Goal: Information Seeking & Learning: Check status

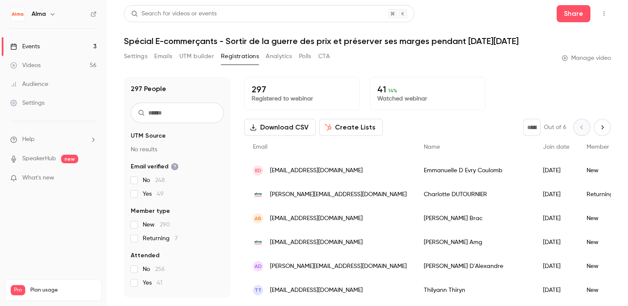
scroll to position [504, 0]
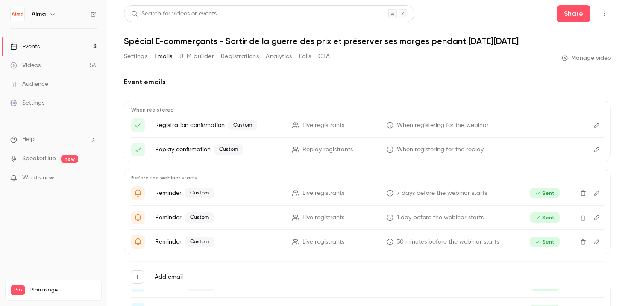
click at [207, 54] on button "UTM builder" at bounding box center [196, 57] width 35 height 14
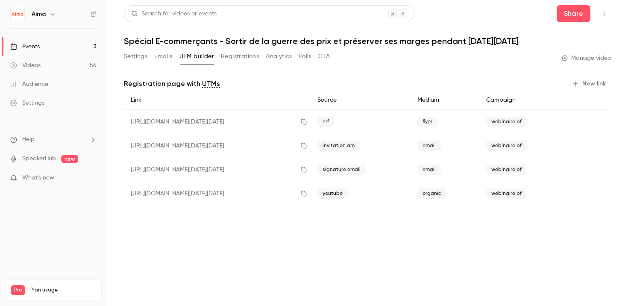
click at [243, 55] on button "Registrations" at bounding box center [240, 57] width 38 height 14
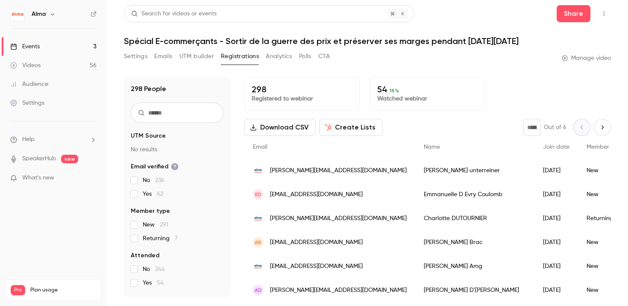
click at [274, 56] on button "Analytics" at bounding box center [279, 57] width 26 height 14
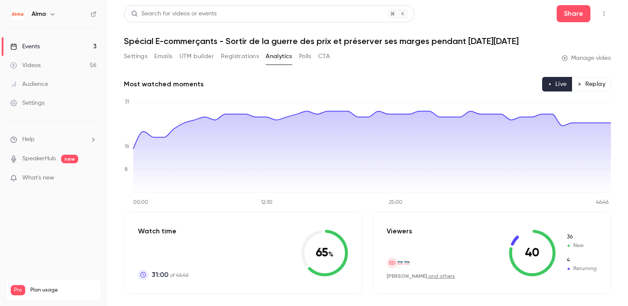
click at [326, 56] on button "CTA" at bounding box center [324, 57] width 12 height 14
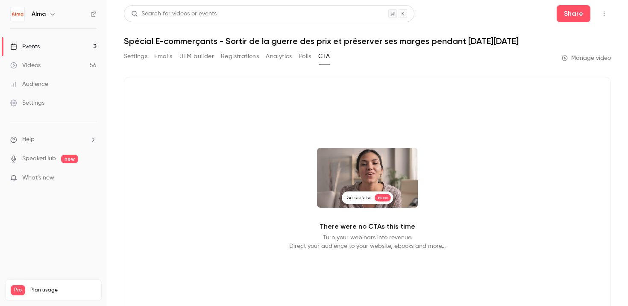
click at [132, 56] on button "Settings" at bounding box center [135, 57] width 23 height 14
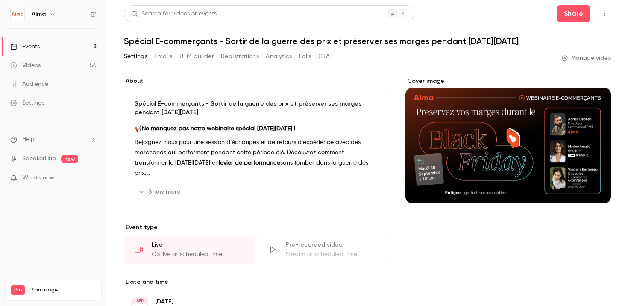
click at [164, 54] on button "Emails" at bounding box center [163, 57] width 18 height 14
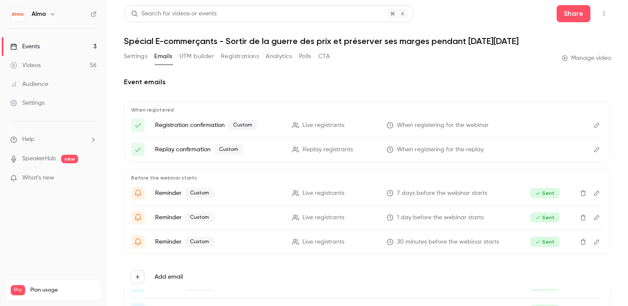
click at [230, 54] on button "Registrations" at bounding box center [240, 57] width 38 height 14
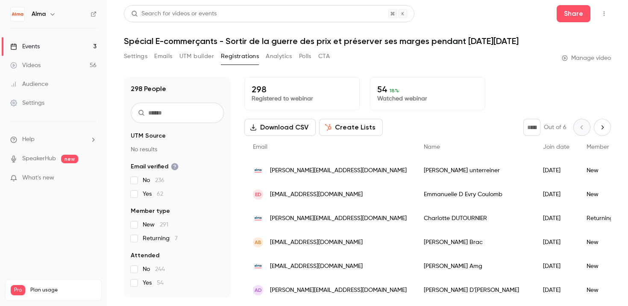
click at [407, 95] on p "Watched webinar" at bounding box center [427, 98] width 101 height 9
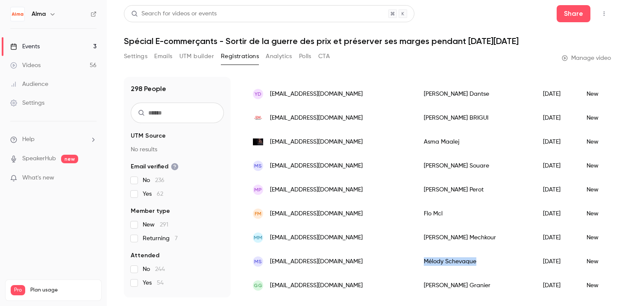
drag, startPoint x: 392, startPoint y: 263, endPoint x: 447, endPoint y: 264, distance: 54.7
click at [447, 264] on div "Mélody Schevaque" at bounding box center [474, 261] width 119 height 24
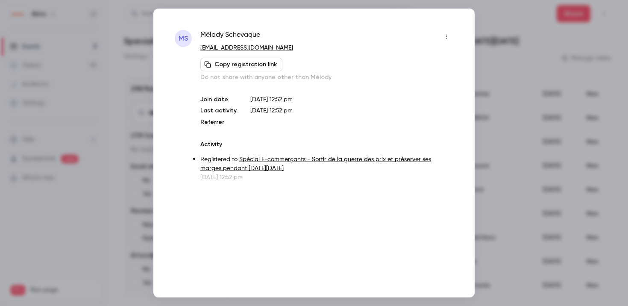
click at [222, 35] on span "Mélody Schevaque" at bounding box center [230, 37] width 60 height 14
copy div "Mélody Schevaque"
click at [112, 23] on div at bounding box center [314, 153] width 628 height 306
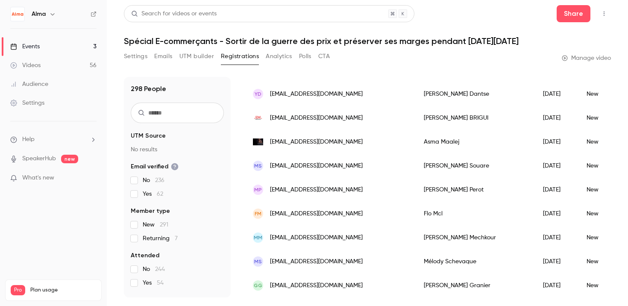
click at [142, 58] on button "Settings" at bounding box center [135, 57] width 23 height 14
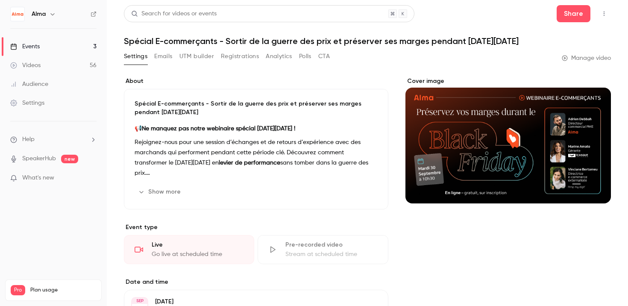
click at [219, 55] on div "Settings Emails UTM builder Registrations Analytics Polls CTA" at bounding box center [227, 57] width 206 height 14
click at [234, 58] on button "Registrations" at bounding box center [240, 57] width 38 height 14
